Goal: Task Accomplishment & Management: Use online tool/utility

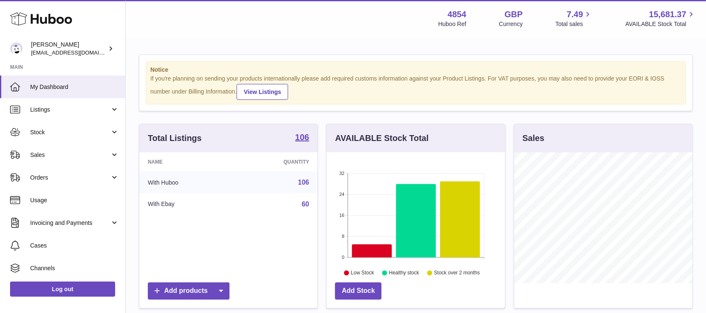
scroll to position [131, 178]
click at [83, 158] on span "Sales" at bounding box center [70, 155] width 80 height 8
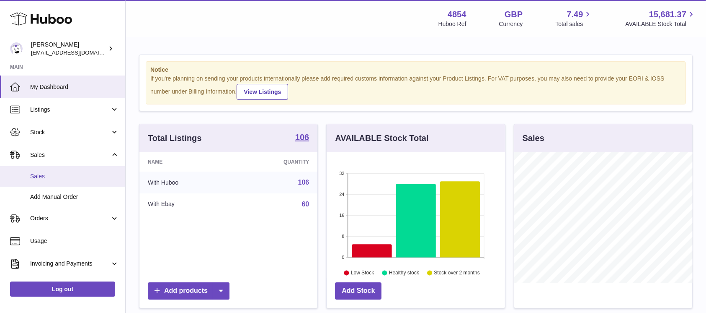
click at [75, 179] on span "Sales" at bounding box center [74, 176] width 89 height 8
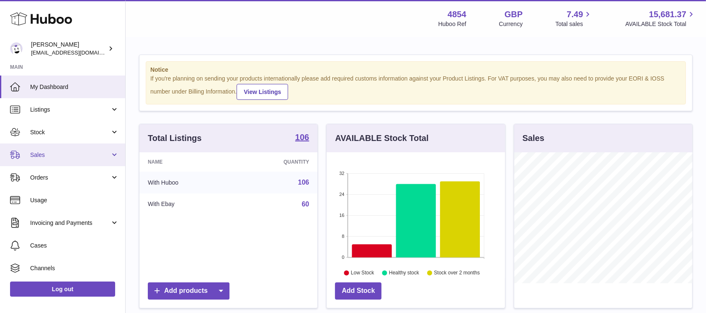
click at [88, 157] on span "Sales" at bounding box center [70, 155] width 80 height 8
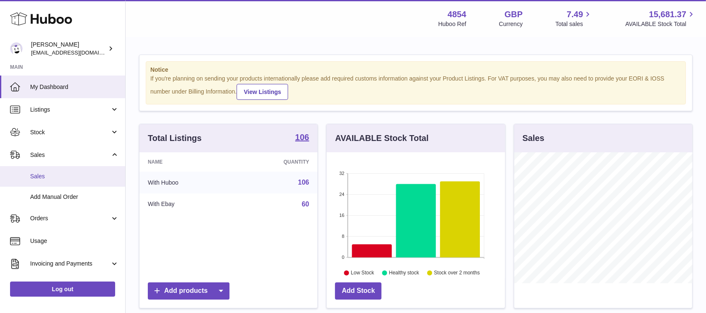
click at [74, 174] on span "Sales" at bounding box center [74, 176] width 89 height 8
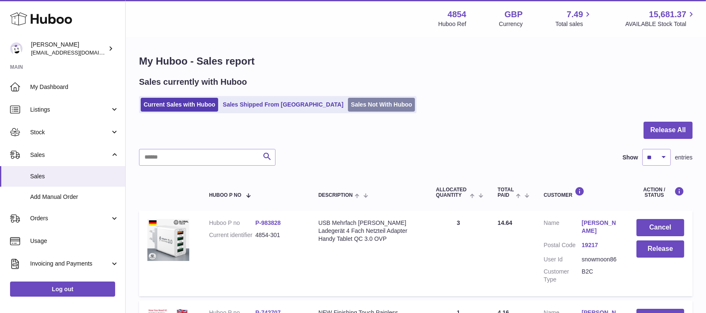
click at [348, 108] on link "Sales Not With Huboo" at bounding box center [381, 105] width 67 height 14
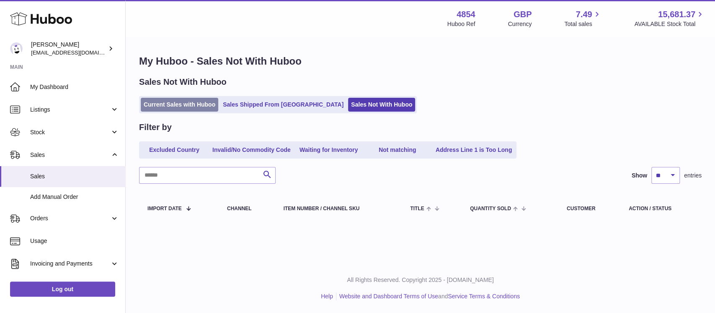
click at [191, 109] on link "Current Sales with Huboo" at bounding box center [180, 105] width 78 height 14
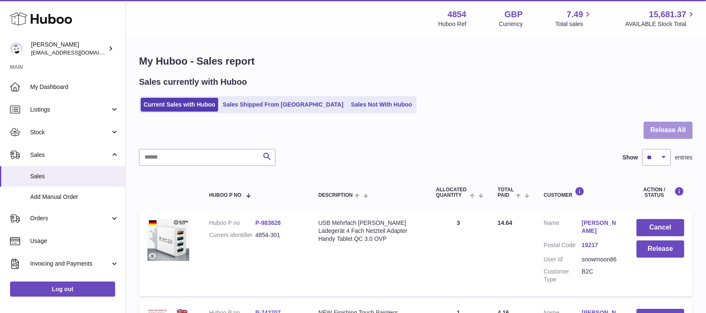
click at [663, 137] on button "Release All" at bounding box center [668, 130] width 49 height 17
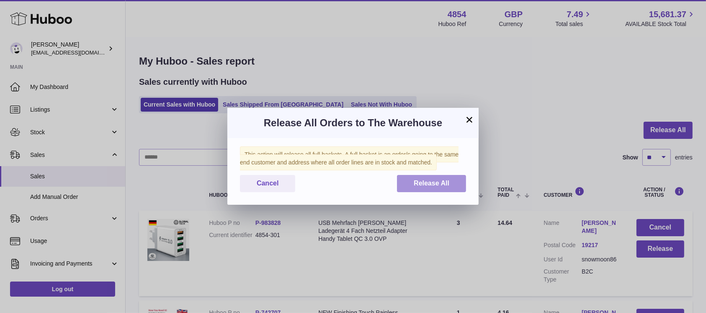
click at [419, 177] on button "Release All" at bounding box center [431, 183] width 69 height 17
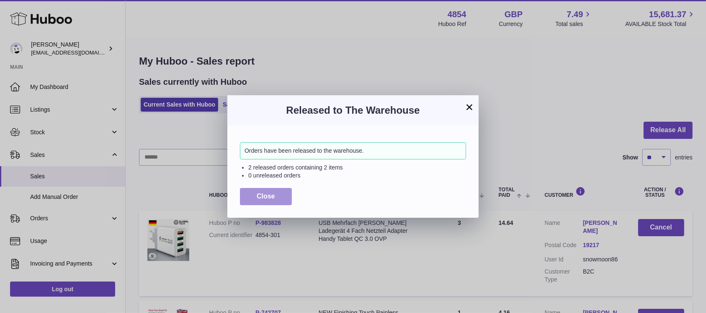
click at [277, 193] on button "Close" at bounding box center [266, 196] width 52 height 17
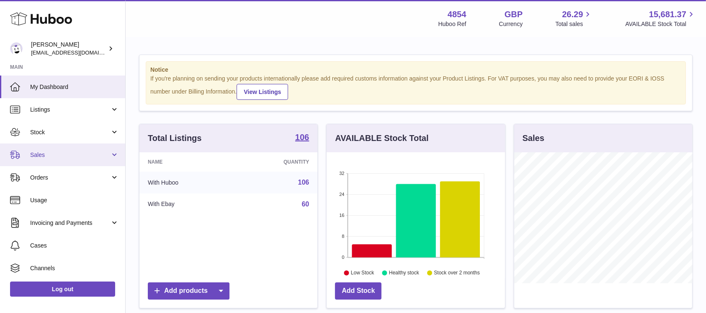
click at [81, 154] on span "Sales" at bounding box center [70, 155] width 80 height 8
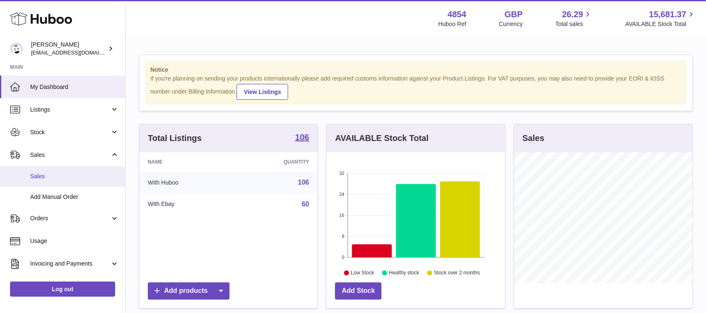
click at [74, 174] on span "Sales" at bounding box center [74, 176] width 89 height 8
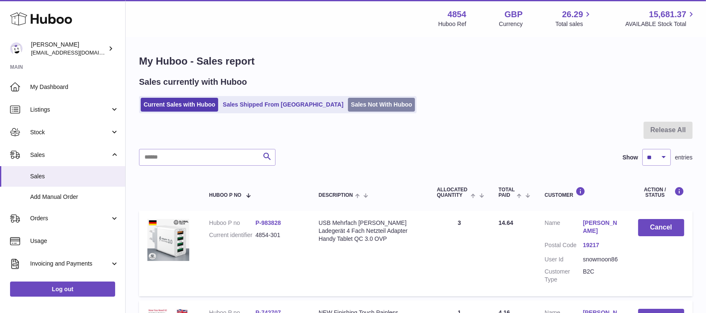
click at [348, 106] on link "Sales Not With Huboo" at bounding box center [381, 105] width 67 height 14
